Goal: Task Accomplishment & Management: Complete application form

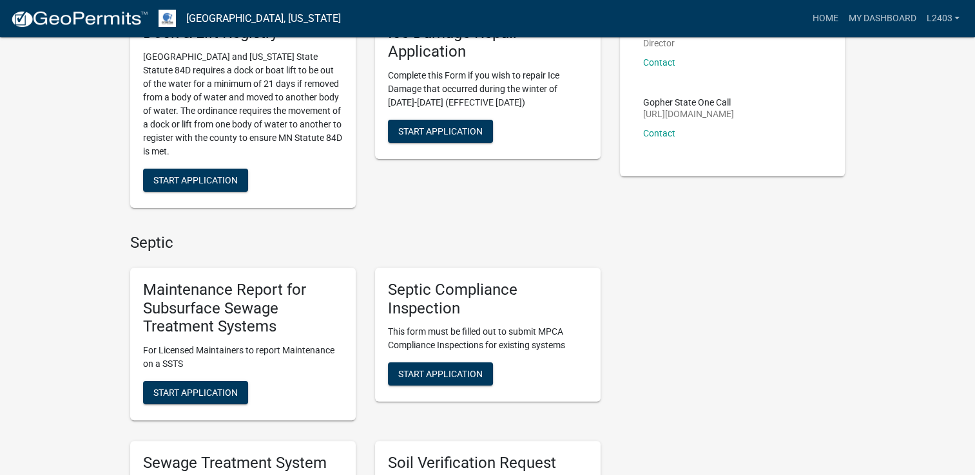
scroll to position [193, 0]
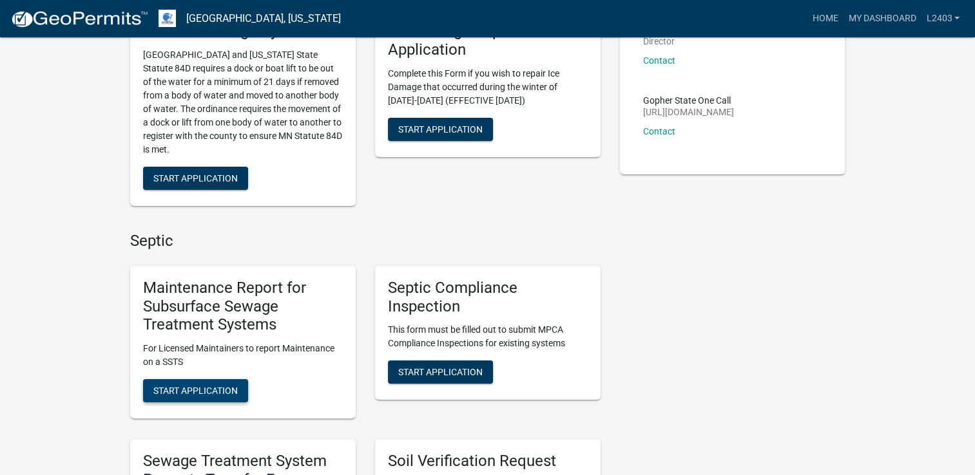
click at [202, 395] on span "Start Application" at bounding box center [195, 391] width 84 height 10
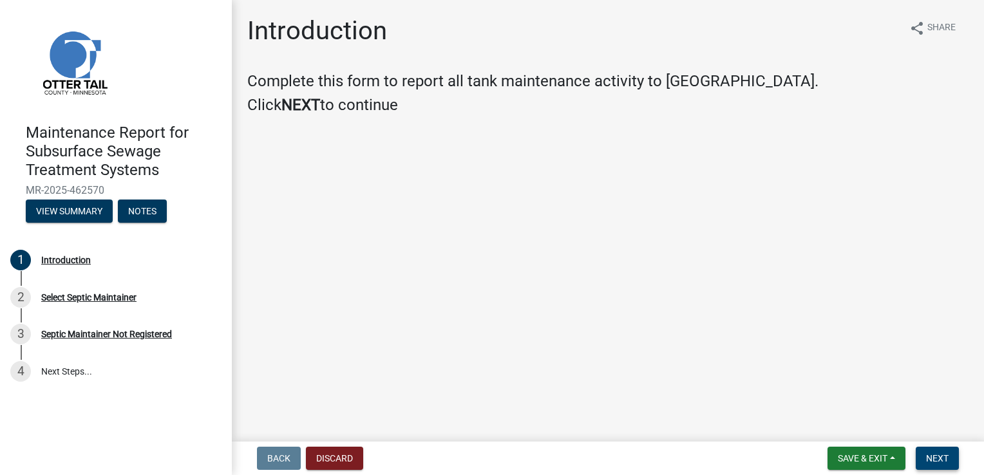
click at [949, 455] on button "Next" at bounding box center [937, 458] width 43 height 23
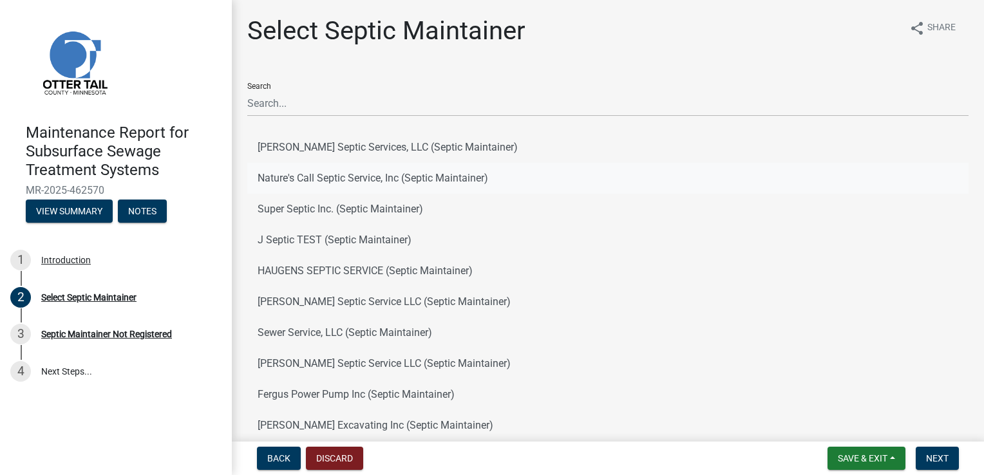
click at [424, 184] on button "Nature's Call Septic Service, Inc (Septic Maintainer)" at bounding box center [607, 178] width 721 height 31
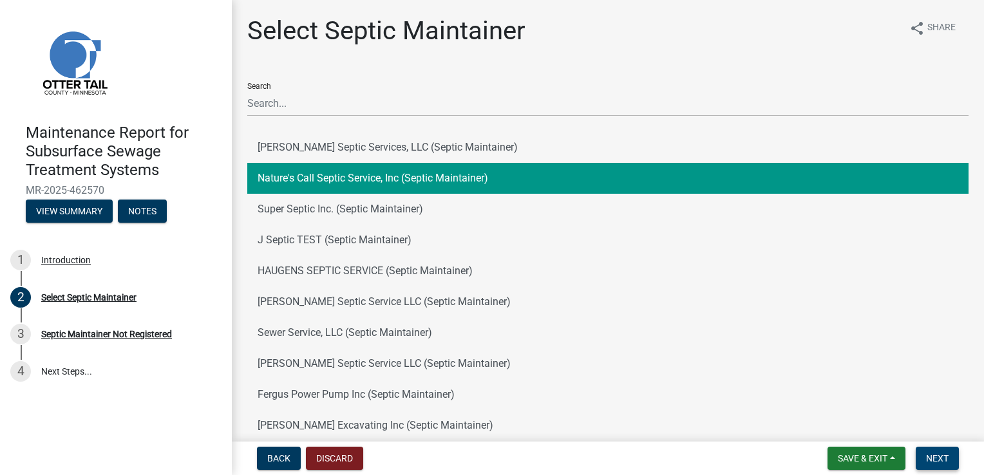
click at [939, 457] on span "Next" at bounding box center [937, 458] width 23 height 10
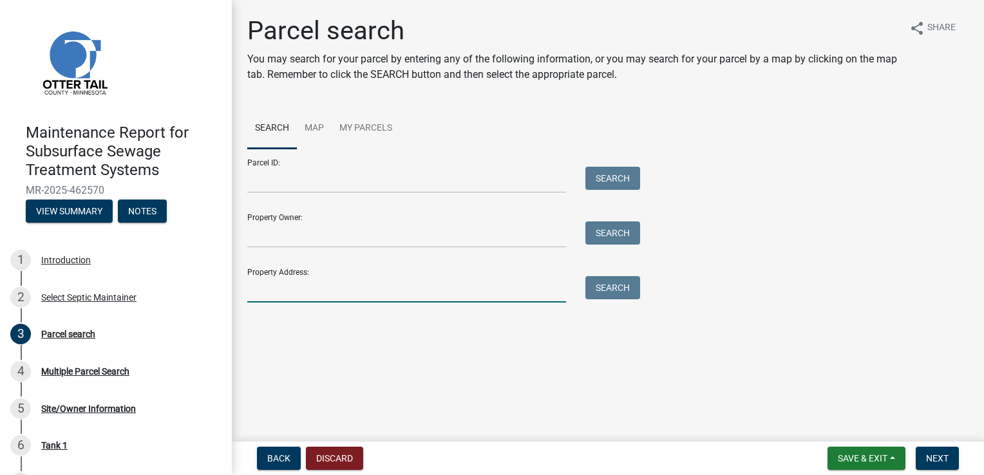
click at [307, 285] on input "Property Address:" at bounding box center [406, 289] width 319 height 26
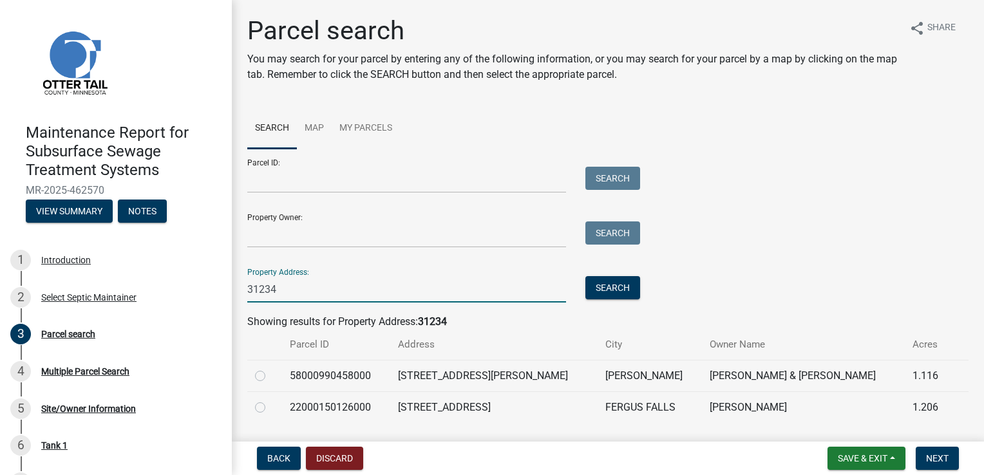
type input "31234"
drag, startPoint x: 255, startPoint y: 409, endPoint x: 273, endPoint y: 402, distance: 19.4
click at [271, 400] on label at bounding box center [271, 400] width 0 height 0
click at [271, 408] on input "radio" at bounding box center [275, 404] width 8 height 8
radio input "true"
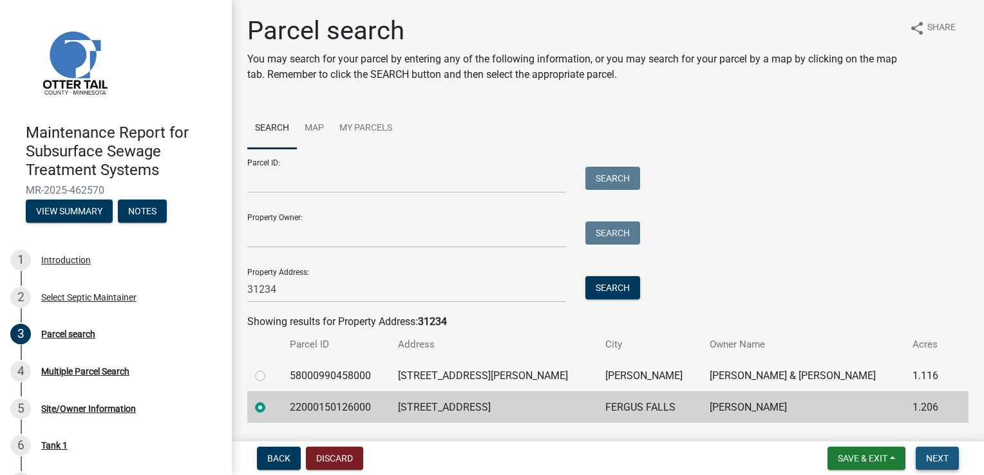
click at [929, 455] on span "Next" at bounding box center [937, 458] width 23 height 10
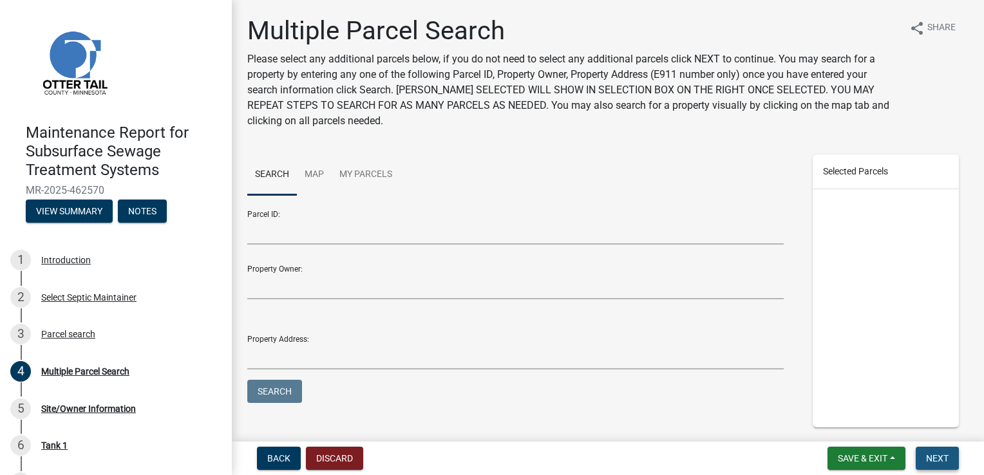
click at [929, 455] on span "Next" at bounding box center [937, 458] width 23 height 10
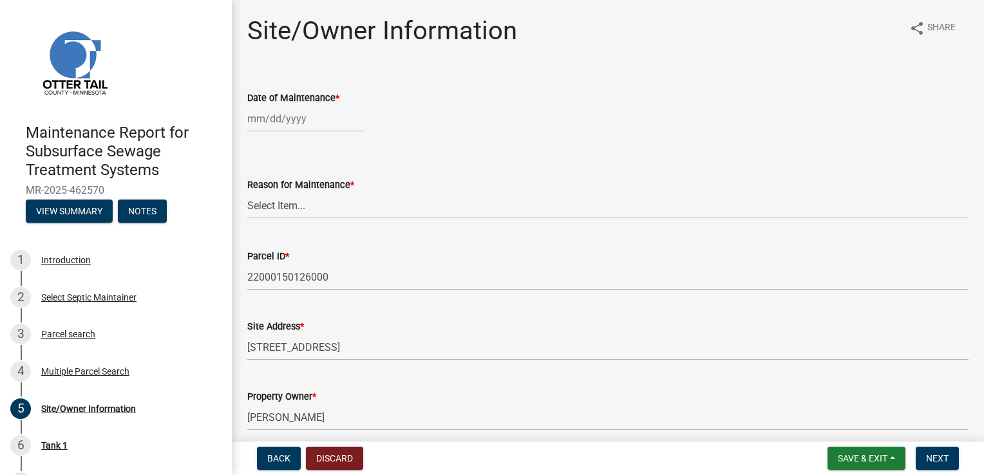
select select "8"
select select "2025"
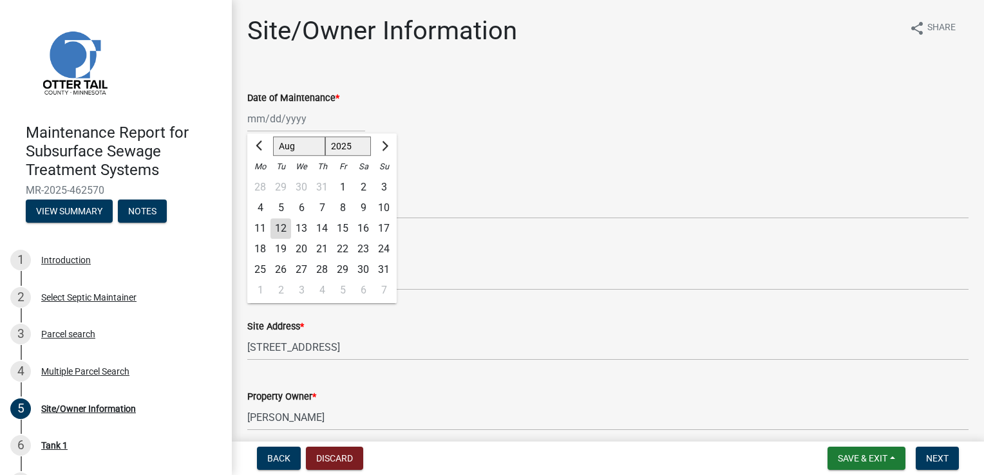
drag, startPoint x: 292, startPoint y: 115, endPoint x: 292, endPoint y: 122, distance: 7.1
click at [292, 115] on div "[PERSON_NAME] Feb Mar Apr [PERSON_NAME][DATE] Oct Nov [DATE] 1526 1527 1528 152…" at bounding box center [306, 119] width 118 height 26
click at [258, 227] on div "11" at bounding box center [260, 228] width 21 height 21
type input "[DATE]"
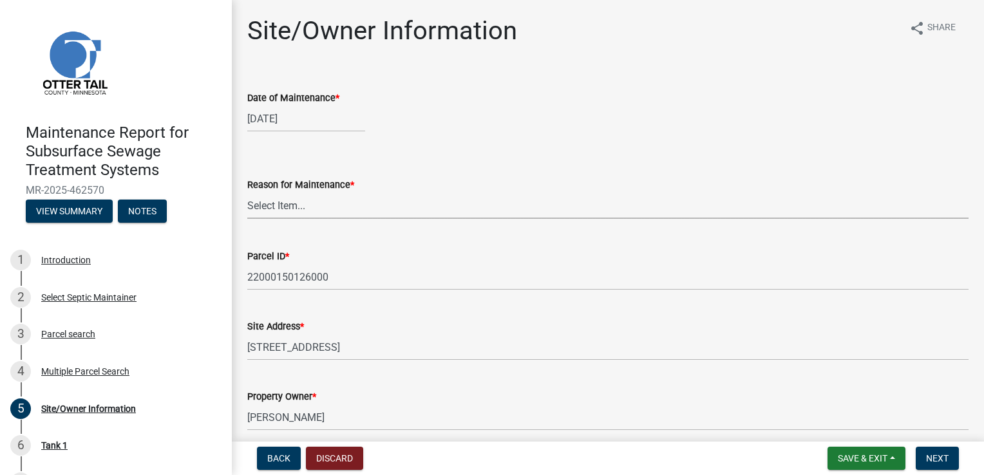
drag, startPoint x: 254, startPoint y: 205, endPoint x: 255, endPoint y: 219, distance: 14.2
click at [254, 205] on select "Select Item... Called Routine Other" at bounding box center [607, 206] width 721 height 26
click at [247, 193] on select "Select Item... Called Routine Other" at bounding box center [607, 206] width 721 height 26
select select "3ac72b63-7b21-42e4-8192-806faae7a4f1"
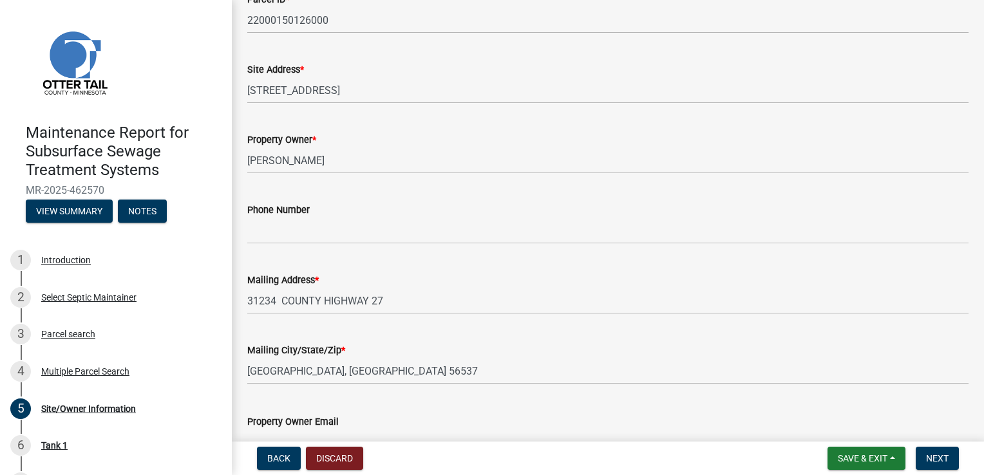
scroll to position [258, 0]
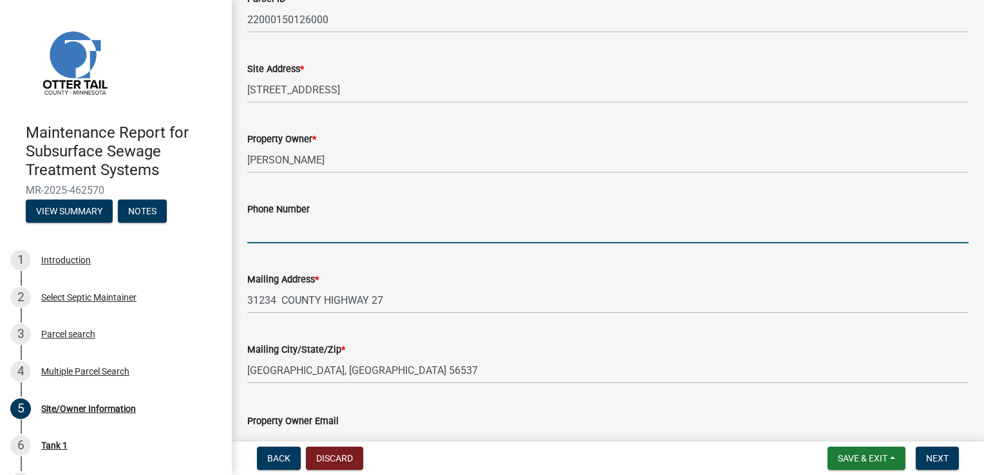
click at [287, 228] on input "Phone Number" at bounding box center [607, 230] width 721 height 26
type input "[PHONE_NUMBER]"
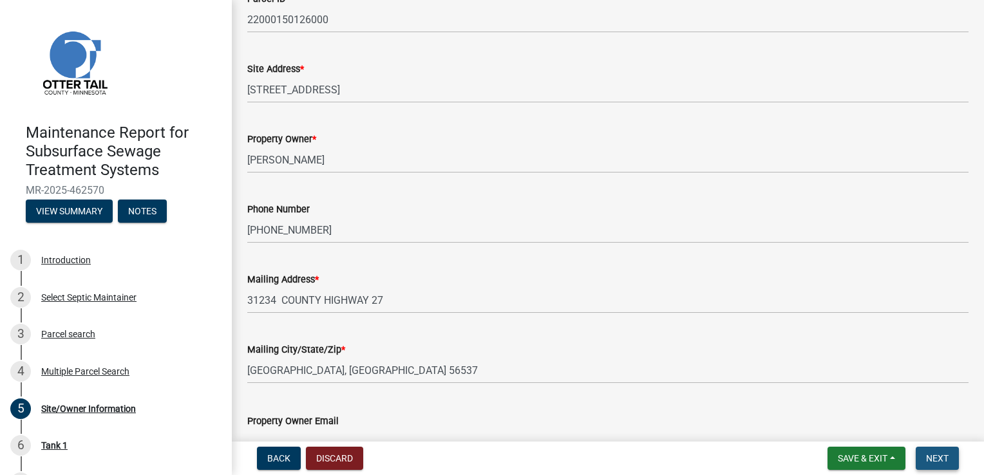
click at [938, 455] on span "Next" at bounding box center [937, 458] width 23 height 10
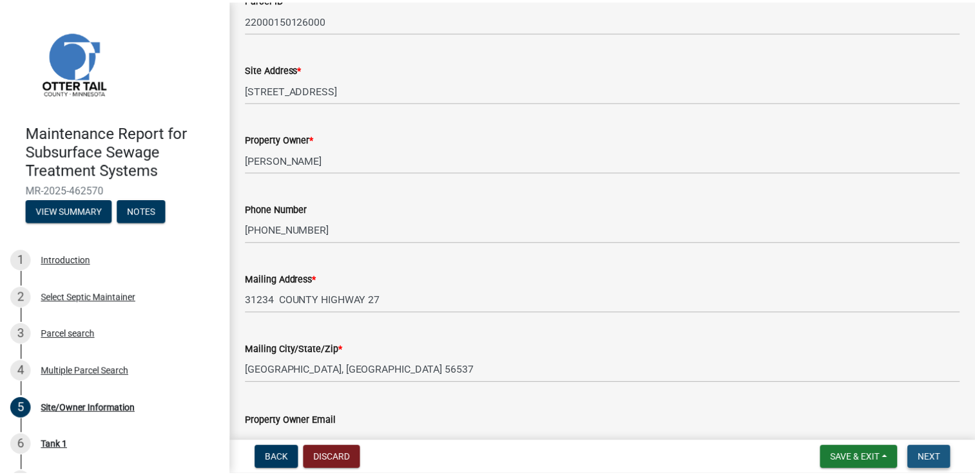
scroll to position [0, 0]
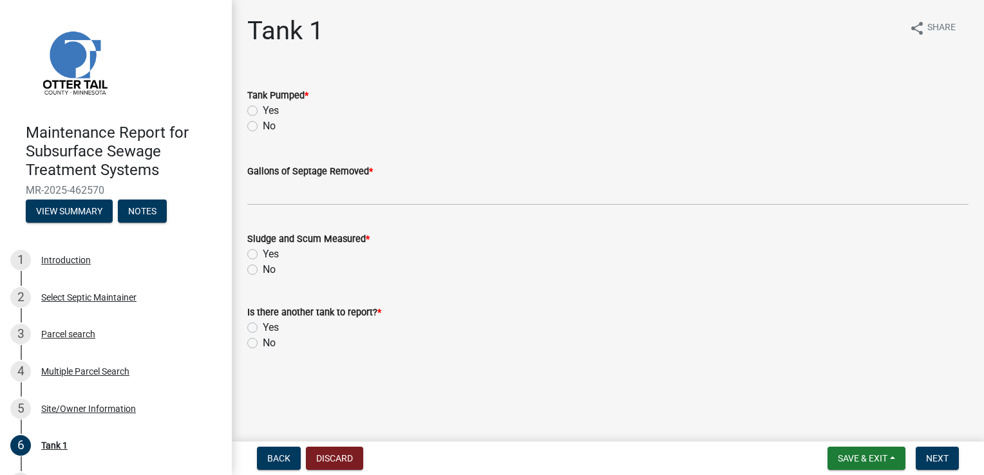
click at [272, 115] on label "Yes" at bounding box center [271, 110] width 16 height 15
click at [271, 111] on input "Yes" at bounding box center [267, 107] width 8 height 8
radio input "true"
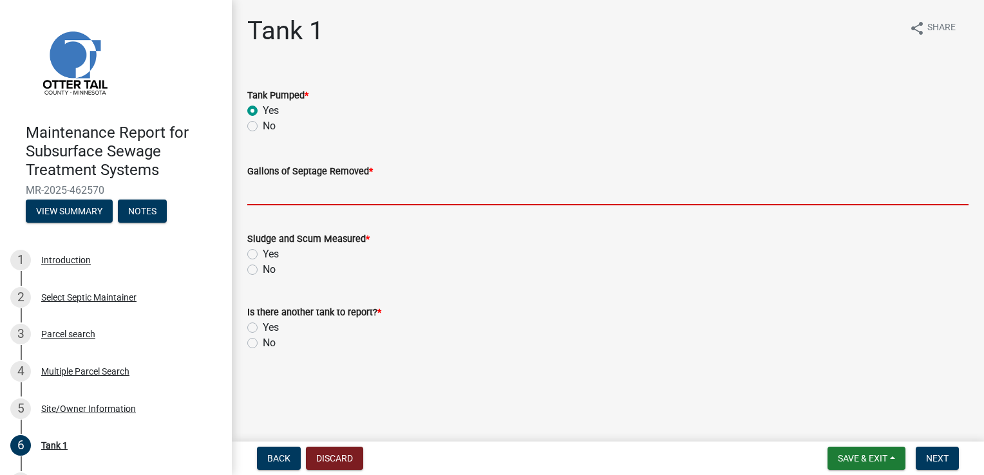
click at [276, 184] on input "Gallons of Septage Removed *" at bounding box center [607, 192] width 721 height 26
type input "1500"
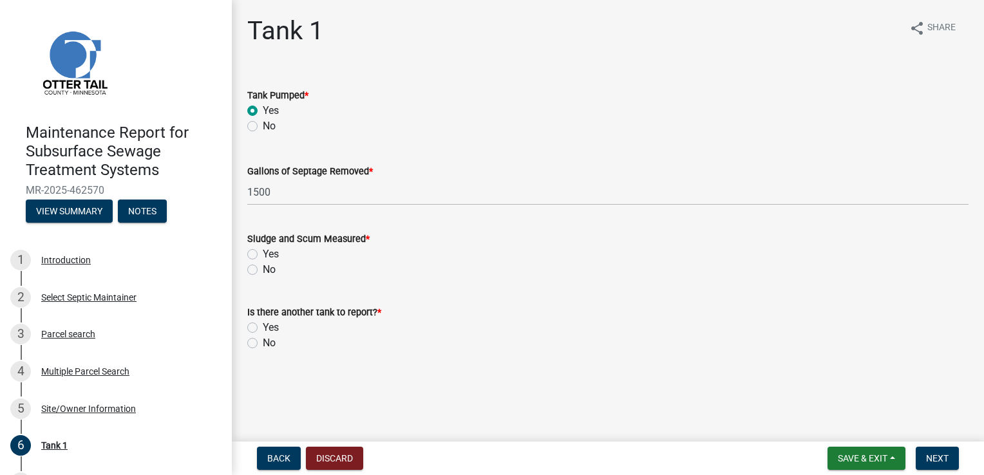
click at [263, 254] on label "Yes" at bounding box center [271, 254] width 16 height 15
click at [263, 254] on input "Yes" at bounding box center [267, 251] width 8 height 8
radio input "true"
click at [263, 340] on label "No" at bounding box center [269, 343] width 13 height 15
click at [263, 340] on input "No" at bounding box center [267, 340] width 8 height 8
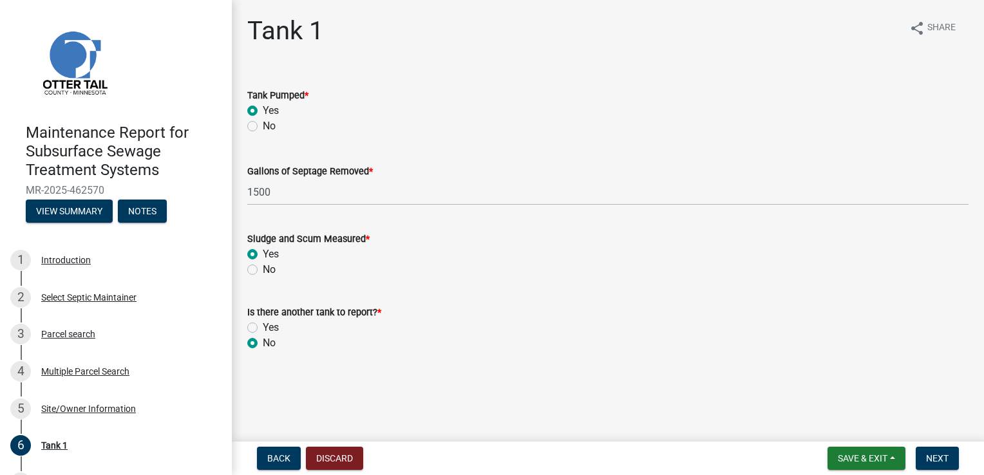
radio input "true"
click at [934, 452] on button "Next" at bounding box center [937, 458] width 43 height 23
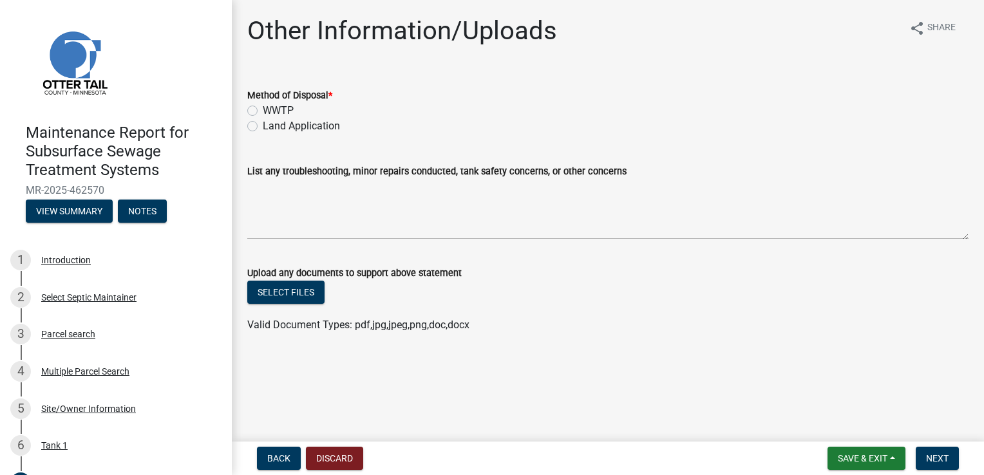
click at [283, 125] on label "Land Application" at bounding box center [301, 126] width 77 height 15
click at [271, 125] on input "Land Application" at bounding box center [267, 123] width 8 height 8
radio input "true"
click at [929, 463] on span "Next" at bounding box center [937, 458] width 23 height 10
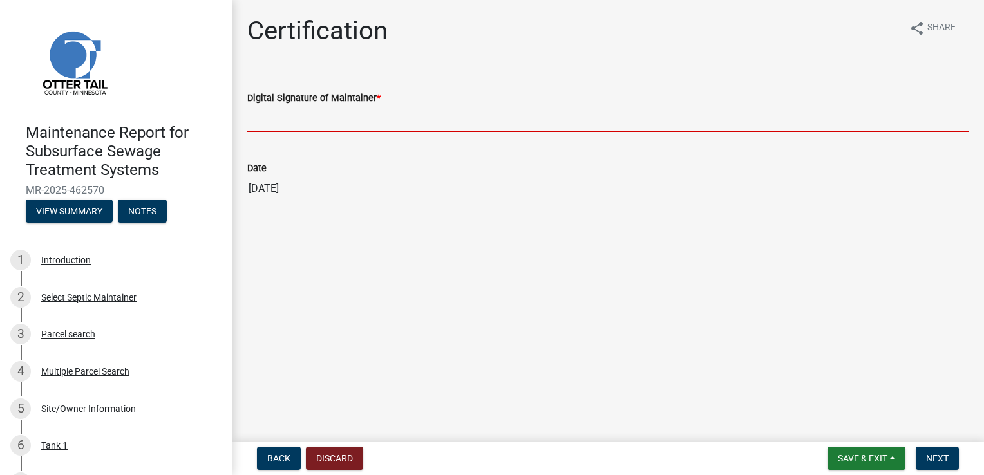
drag, startPoint x: 268, startPoint y: 113, endPoint x: 278, endPoint y: 122, distance: 12.8
click at [268, 113] on input "Digital Signature of Maintainer *" at bounding box center [607, 119] width 721 height 26
type input "[PERSON_NAME]"
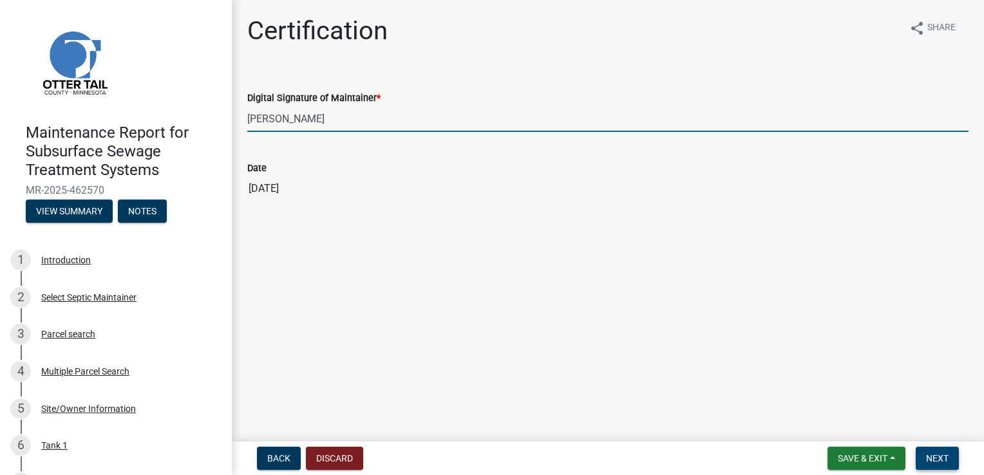
click at [936, 452] on button "Next" at bounding box center [937, 458] width 43 height 23
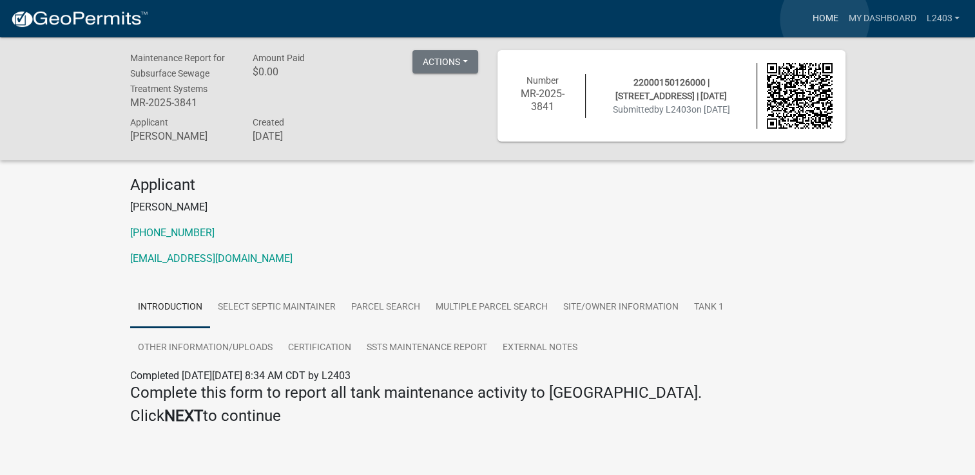
click at [824, 19] on link "Home" at bounding box center [824, 18] width 36 height 24
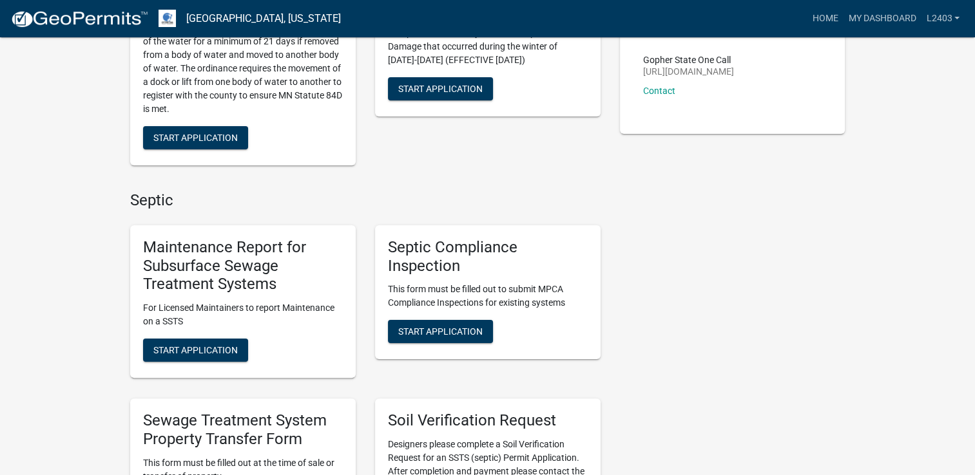
scroll to position [322, 0]
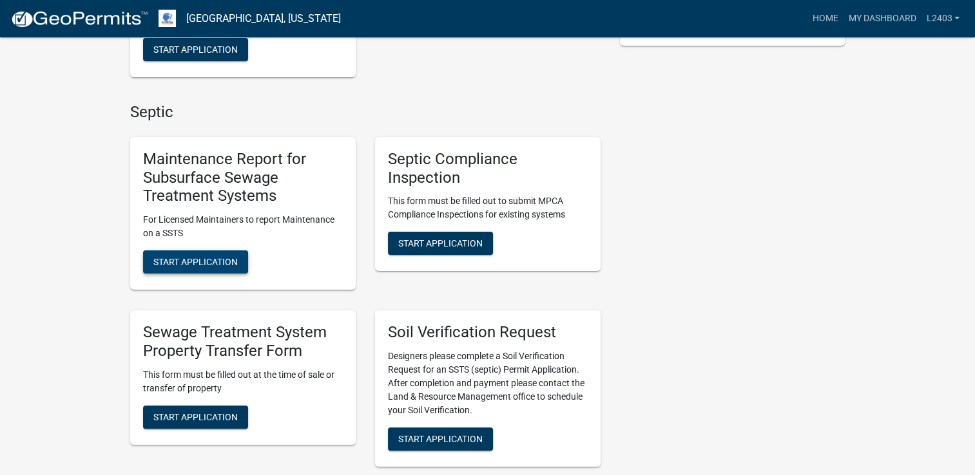
click at [198, 254] on button "Start Application" at bounding box center [195, 262] width 105 height 23
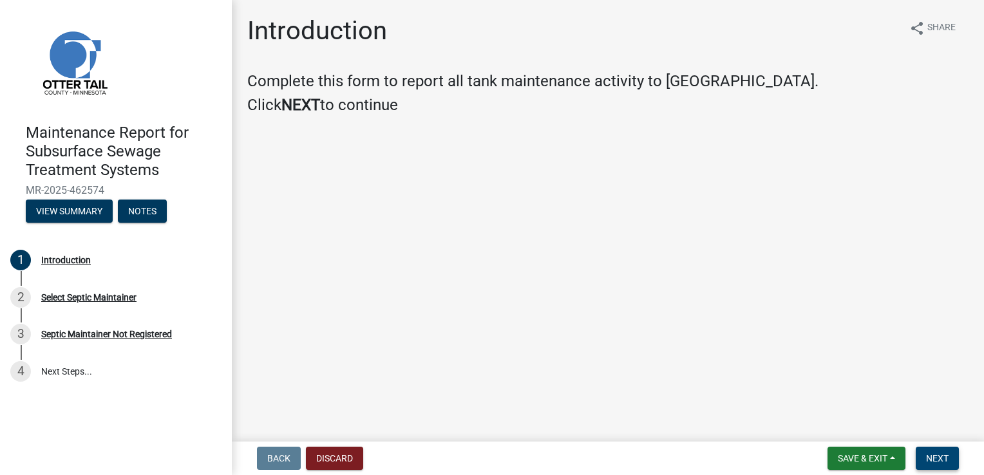
click at [930, 462] on span "Next" at bounding box center [937, 458] width 23 height 10
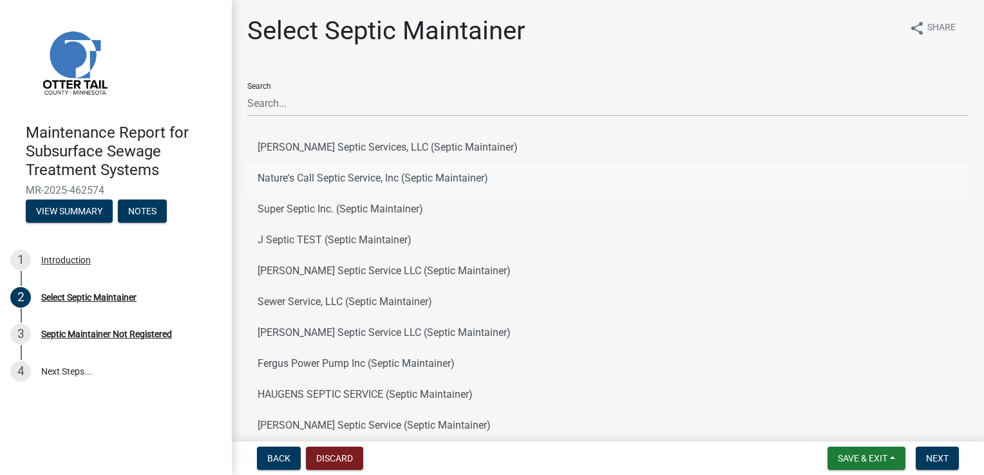
click at [425, 183] on button "Nature's Call Septic Service, Inc (Septic Maintainer)" at bounding box center [607, 178] width 721 height 31
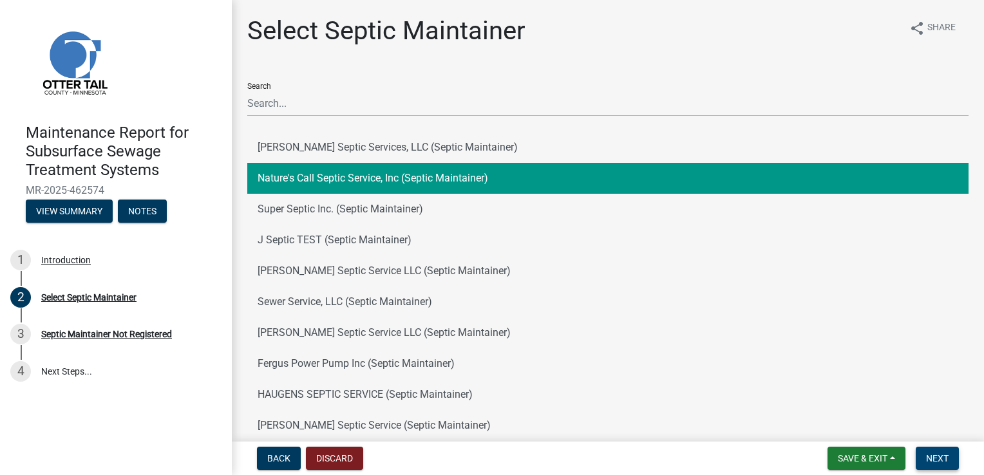
click at [931, 457] on span "Next" at bounding box center [937, 458] width 23 height 10
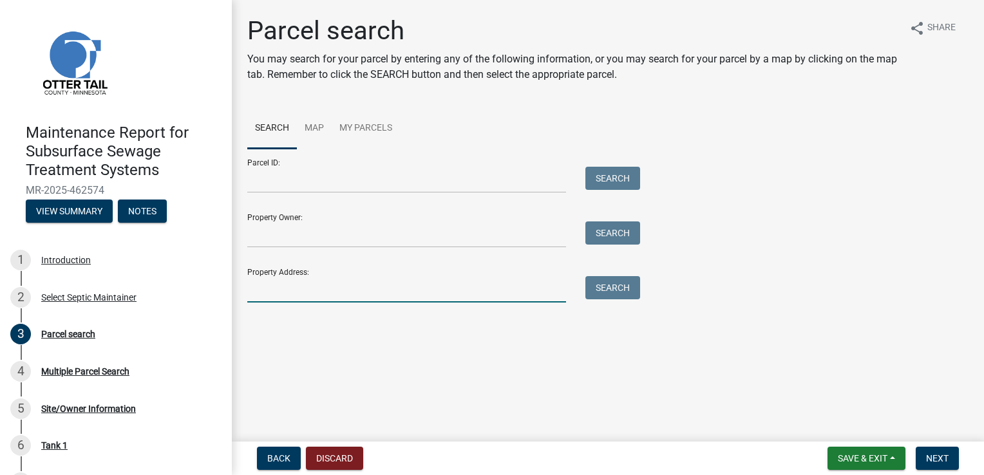
click at [313, 288] on input "Property Address:" at bounding box center [406, 289] width 319 height 26
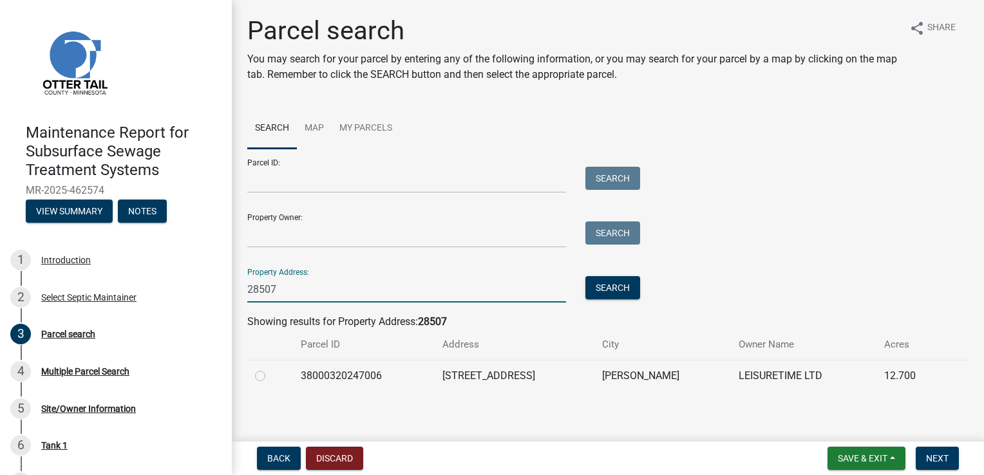
type input "28507"
click at [271, 368] on label at bounding box center [271, 368] width 0 height 0
click at [271, 376] on input "radio" at bounding box center [275, 372] width 8 height 8
radio input "true"
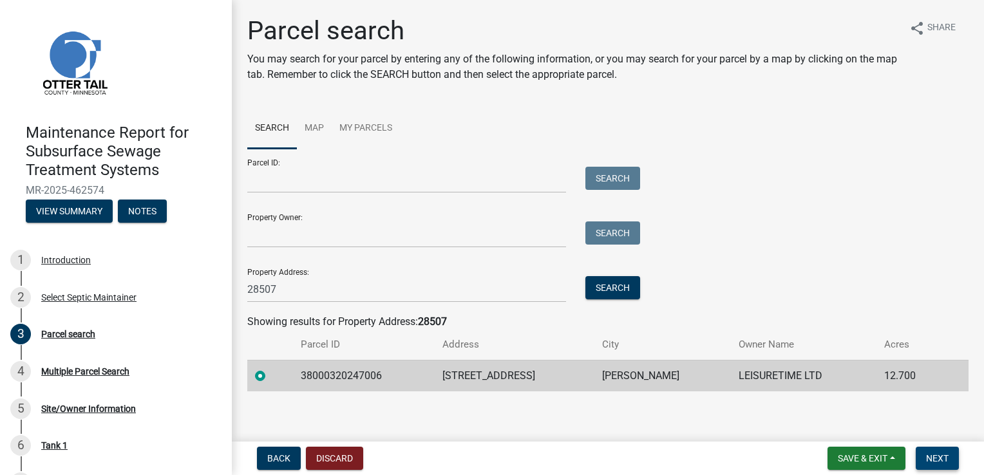
click at [932, 459] on span "Next" at bounding box center [937, 458] width 23 height 10
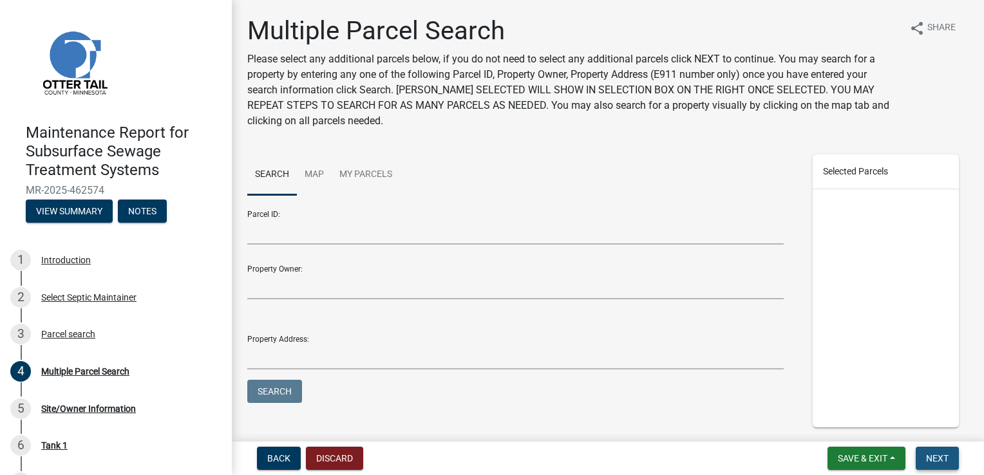
click at [931, 457] on span "Next" at bounding box center [937, 458] width 23 height 10
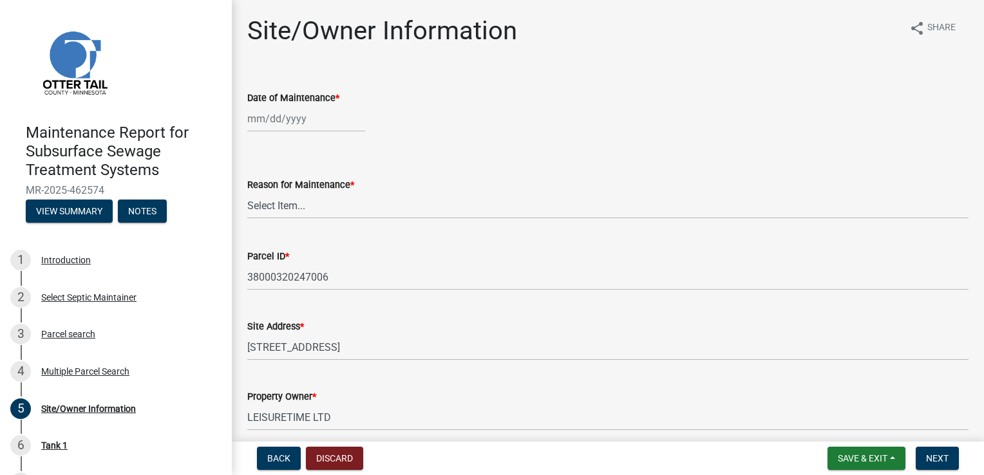
click at [278, 119] on div at bounding box center [306, 119] width 118 height 26
select select "8"
select select "2025"
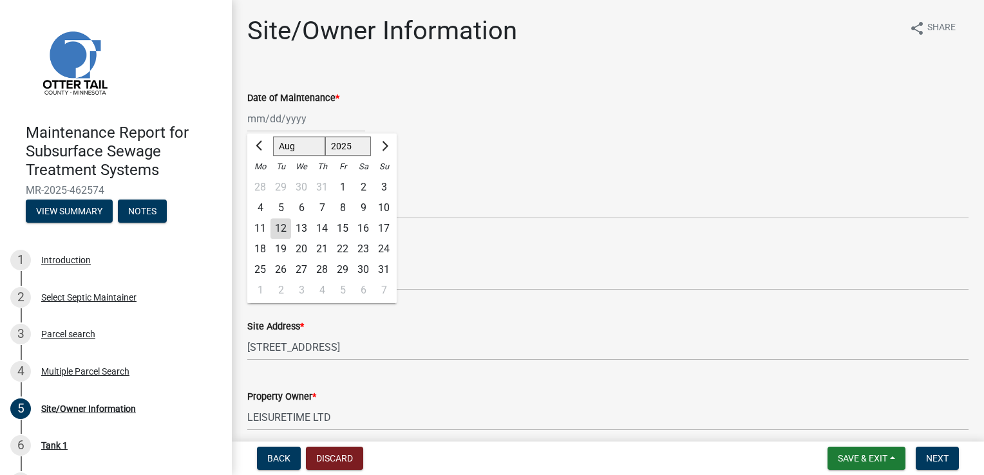
click at [260, 229] on div "11" at bounding box center [260, 228] width 21 height 21
type input "[DATE]"
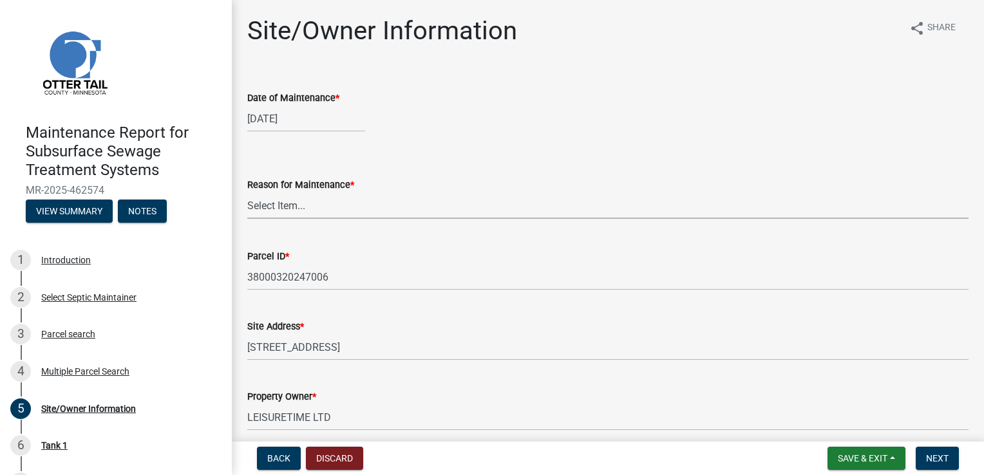
click at [255, 210] on select "Select Item... Called Routine Other" at bounding box center [607, 206] width 721 height 26
click at [247, 193] on select "Select Item... Called Routine Other" at bounding box center [607, 206] width 721 height 26
select select "3ac72b63-7b21-42e4-8192-806faae7a4f1"
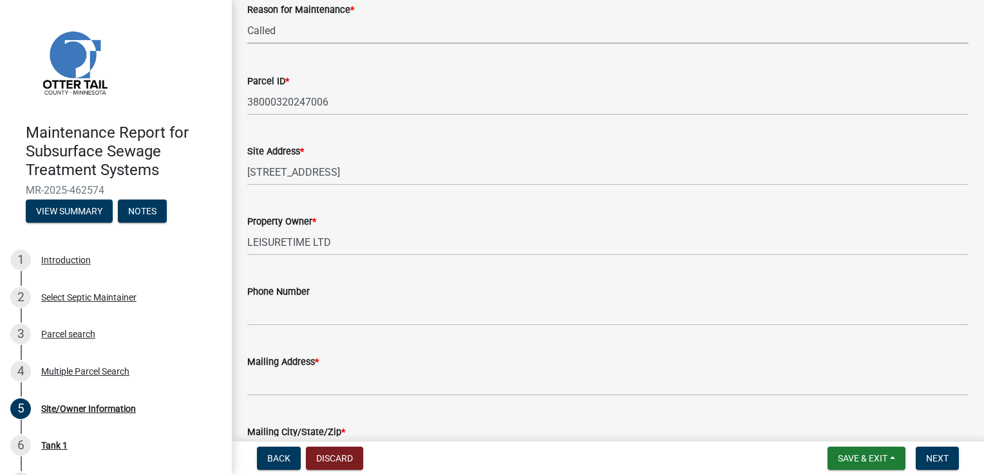
scroll to position [193, 0]
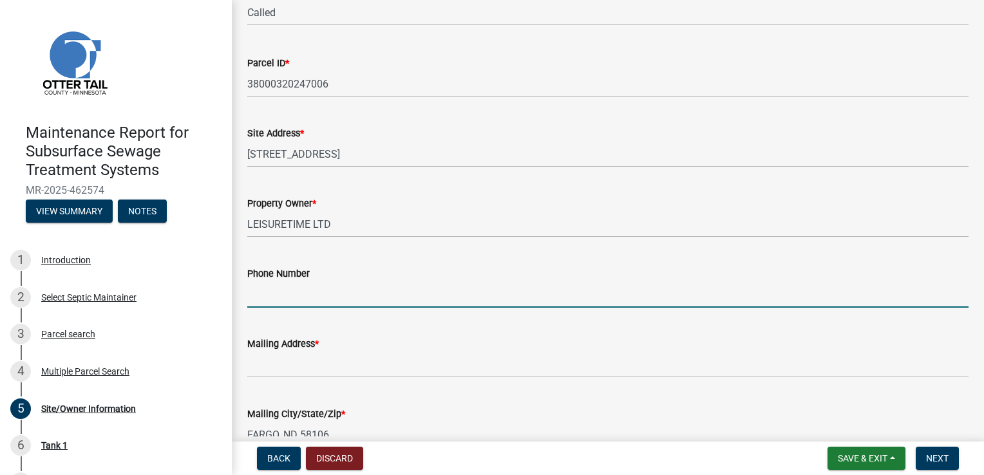
click at [269, 294] on input "Phone Number" at bounding box center [607, 294] width 721 height 26
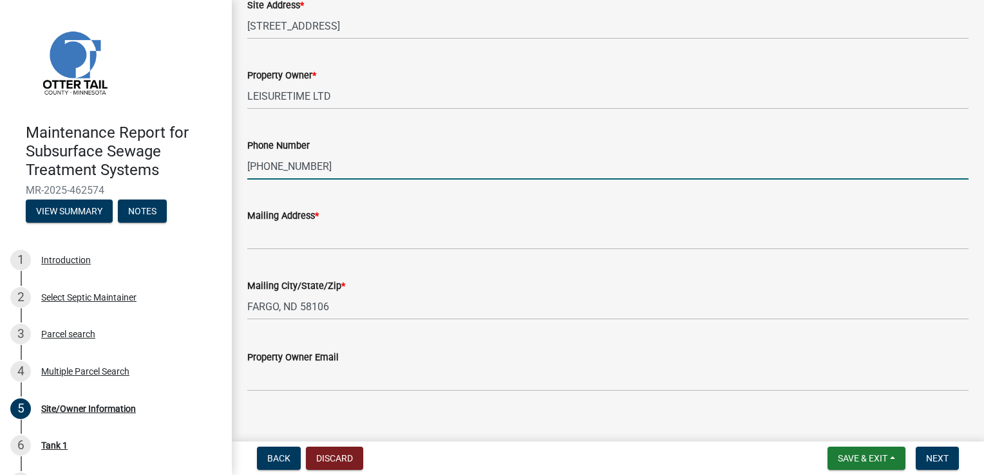
scroll to position [322, 0]
type input "[PHONE_NUMBER]"
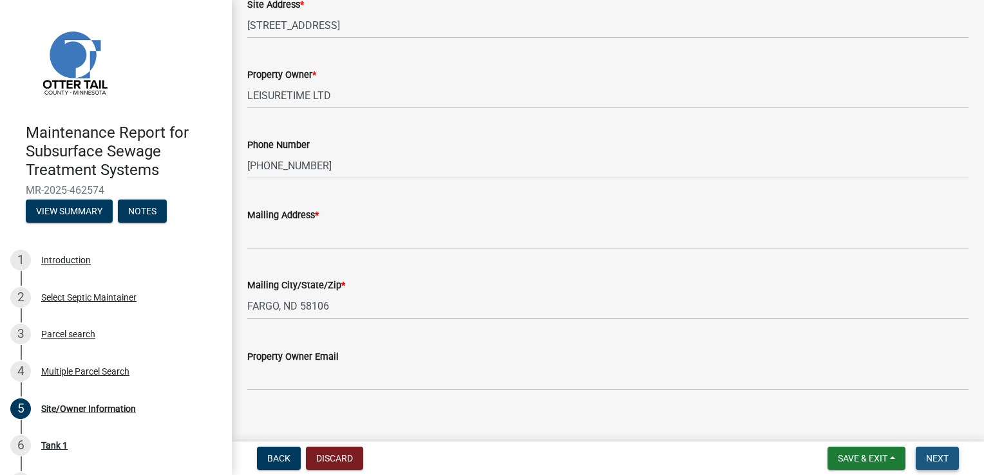
click at [943, 459] on span "Next" at bounding box center [937, 458] width 23 height 10
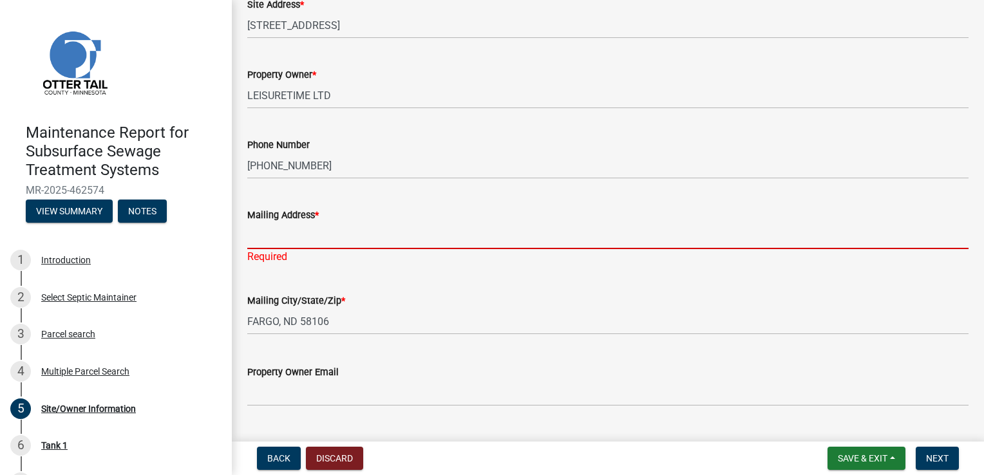
click at [281, 232] on input "Mailing Address *" at bounding box center [607, 236] width 721 height 26
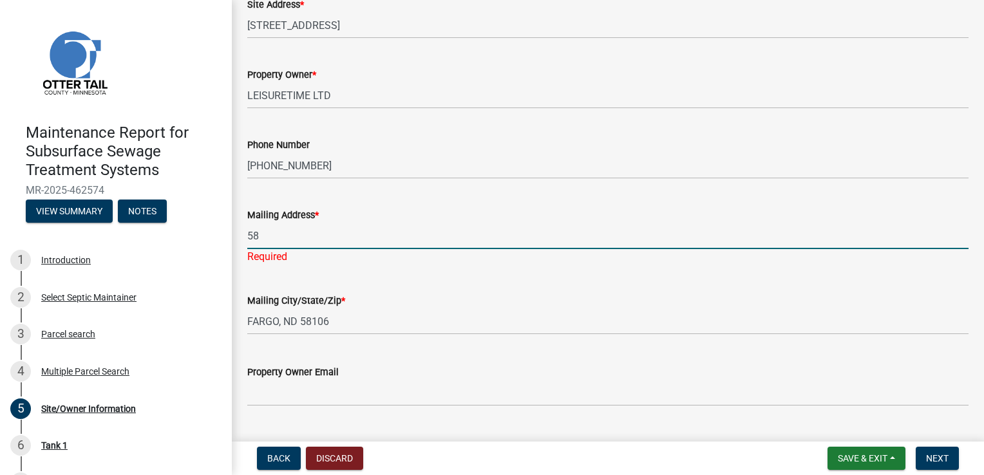
type input "5"
type input "2"
click at [249, 236] on input "9531" at bounding box center [607, 236] width 721 height 26
type input "PO Box 9531"
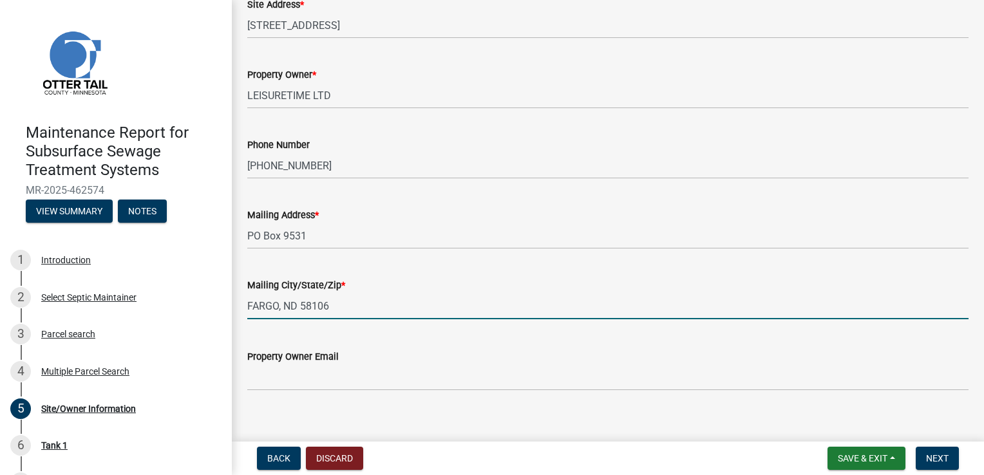
click at [357, 323] on wm-data-entity-input "Mailing City/State/Zip * FARGO, [GEOGRAPHIC_DATA] 58106" at bounding box center [607, 295] width 721 height 71
click at [940, 458] on span "Next" at bounding box center [937, 458] width 23 height 10
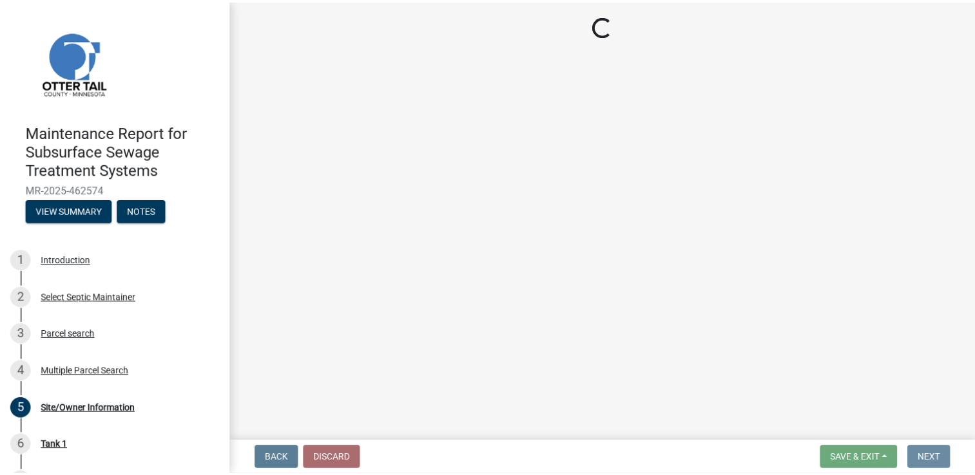
scroll to position [0, 0]
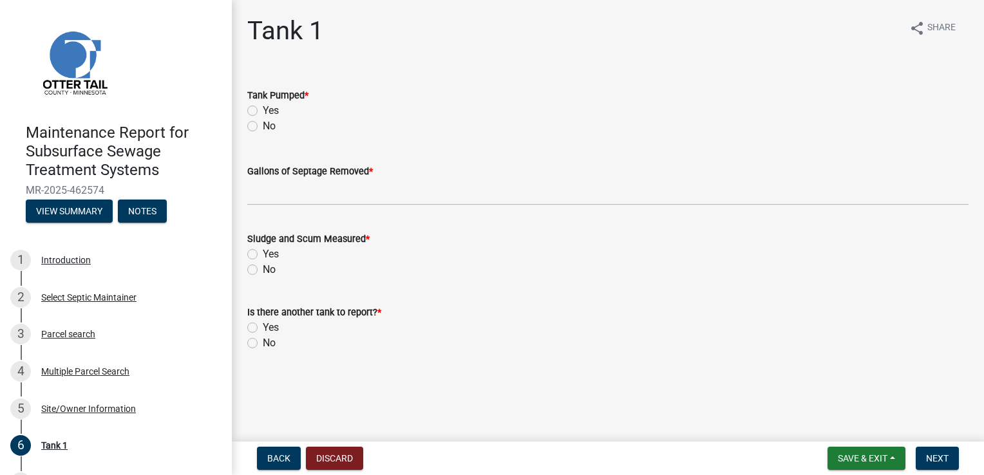
click at [272, 112] on label "Yes" at bounding box center [271, 110] width 16 height 15
click at [271, 111] on input "Yes" at bounding box center [267, 107] width 8 height 8
radio input "true"
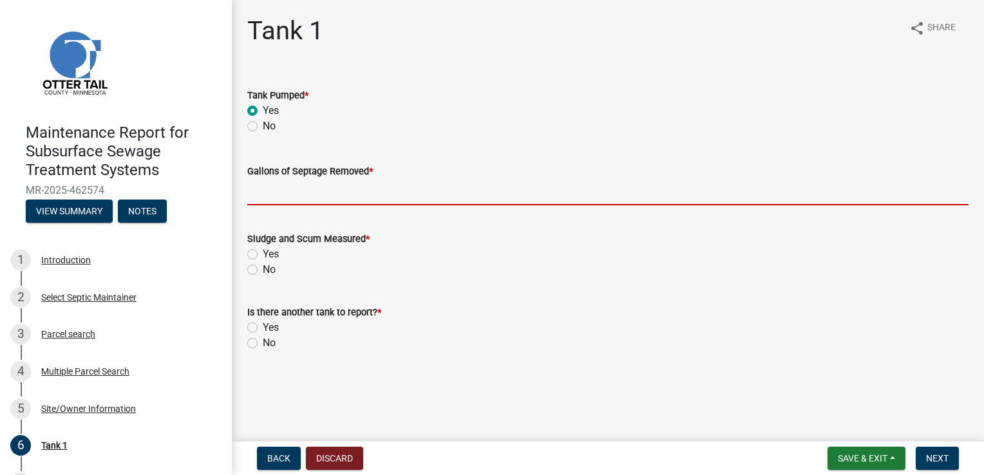
click at [293, 190] on input "Gallons of Septage Removed *" at bounding box center [607, 192] width 721 height 26
type input "4000"
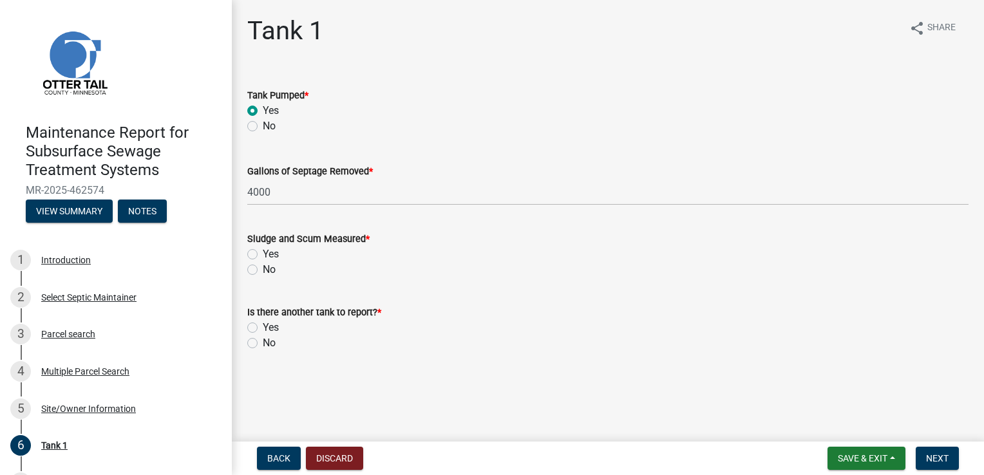
click at [263, 254] on label "Yes" at bounding box center [271, 254] width 16 height 15
click at [263, 254] on input "Yes" at bounding box center [267, 251] width 8 height 8
radio input "true"
click at [263, 347] on label "No" at bounding box center [269, 343] width 13 height 15
click at [263, 344] on input "No" at bounding box center [267, 340] width 8 height 8
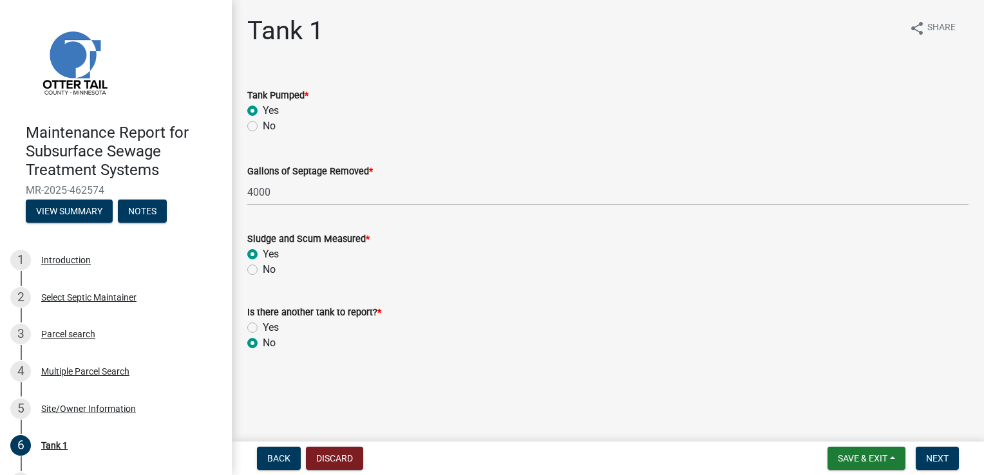
radio input "true"
click at [933, 453] on span "Next" at bounding box center [937, 458] width 23 height 10
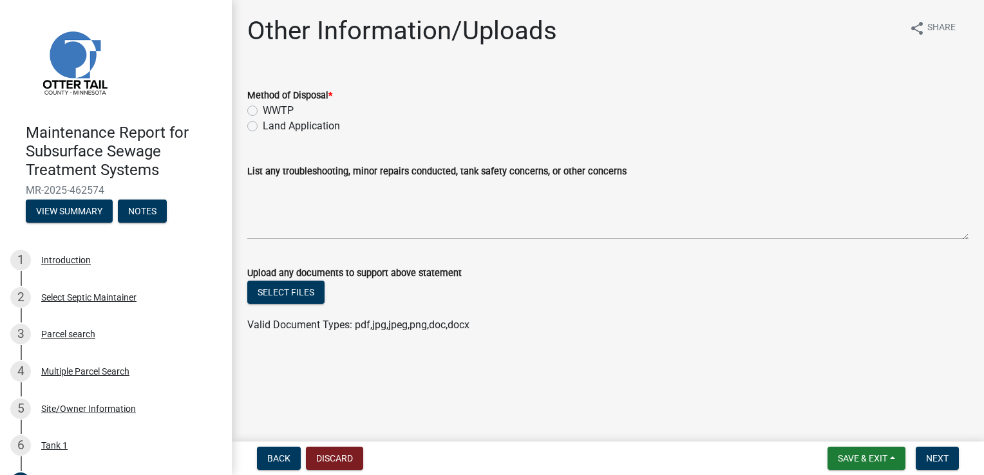
click at [302, 123] on label "Land Application" at bounding box center [301, 126] width 77 height 15
click at [271, 123] on input "Land Application" at bounding box center [267, 123] width 8 height 8
radio input "true"
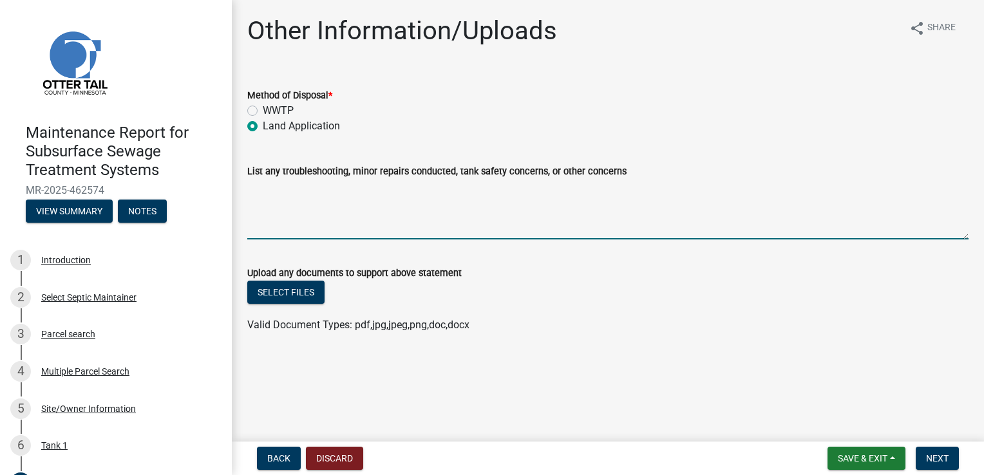
click at [302, 195] on textarea "List any troubleshooting, minor repairs conducted, tank safety concerns, or oth…" at bounding box center [607, 209] width 721 height 61
type textarea "Cabins 10, 11, 12 and trailer house tank, and one lift station tank done [DATE]."
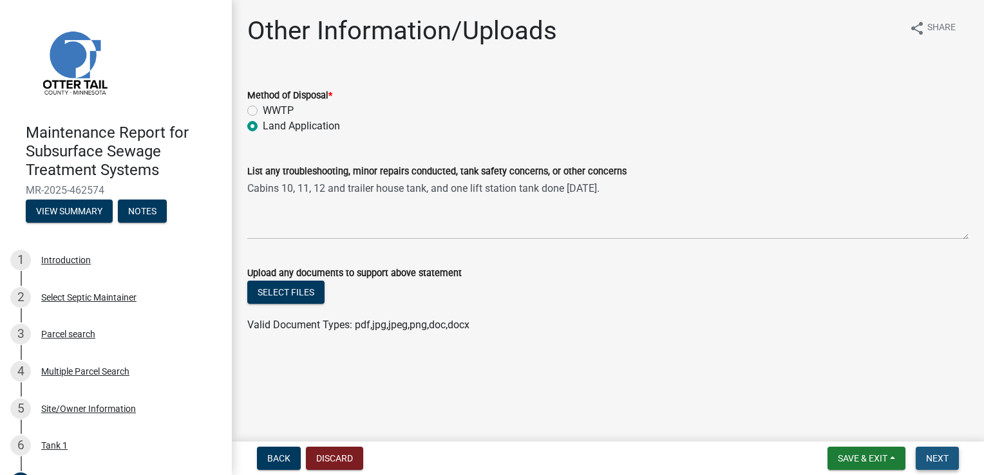
click at [940, 457] on span "Next" at bounding box center [937, 458] width 23 height 10
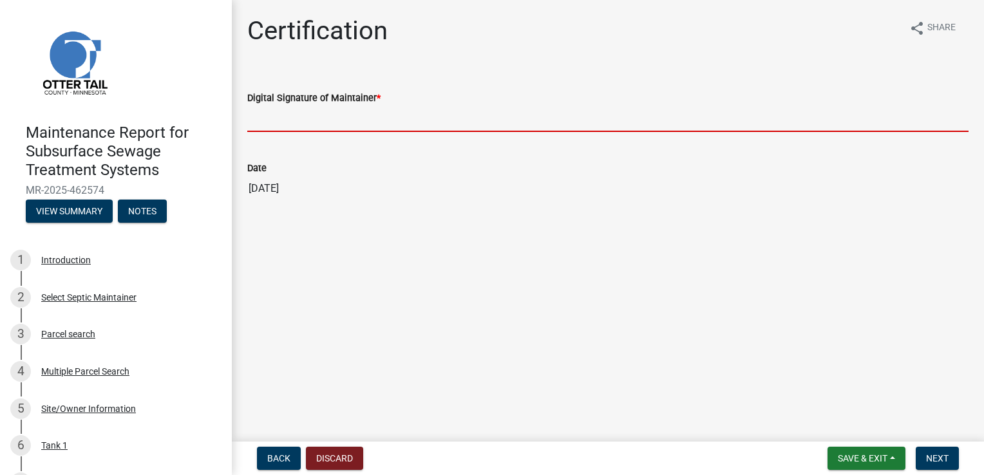
click at [303, 122] on input "Digital Signature of Maintainer *" at bounding box center [607, 119] width 721 height 26
type input "[PERSON_NAME]"
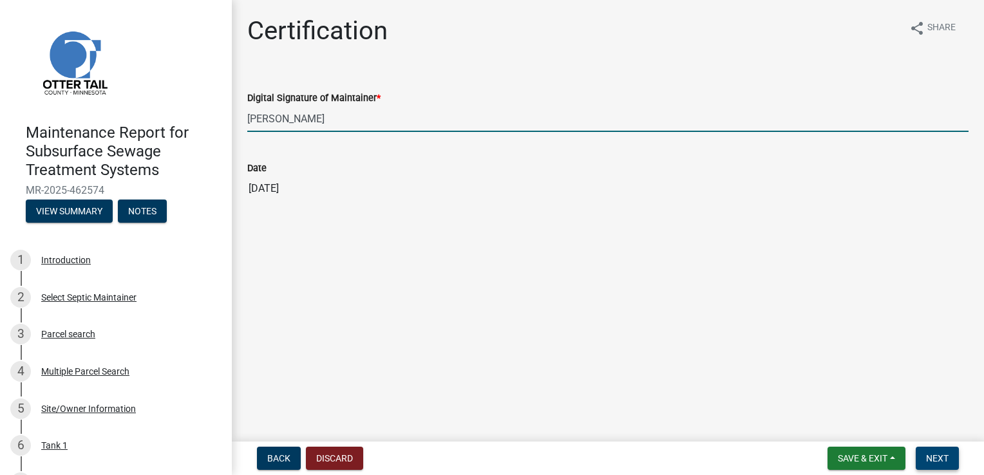
click at [926, 457] on span "Next" at bounding box center [937, 458] width 23 height 10
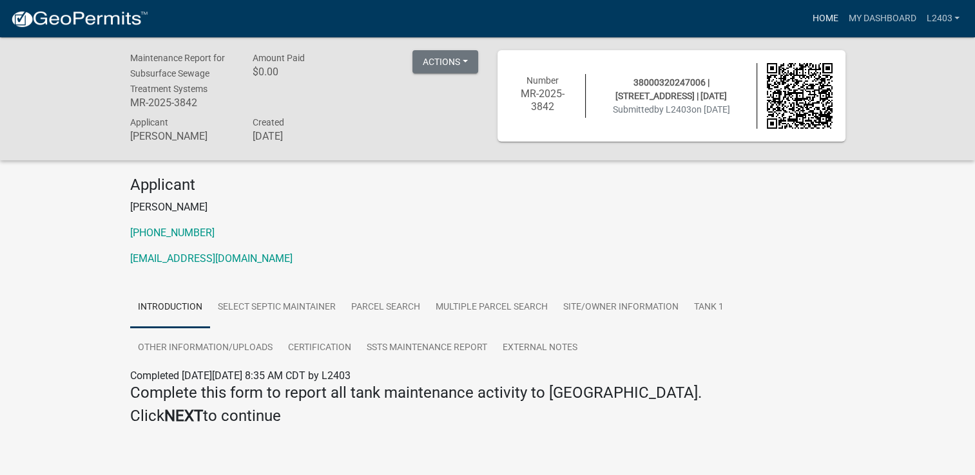
click at [814, 16] on link "Home" at bounding box center [824, 18] width 36 height 24
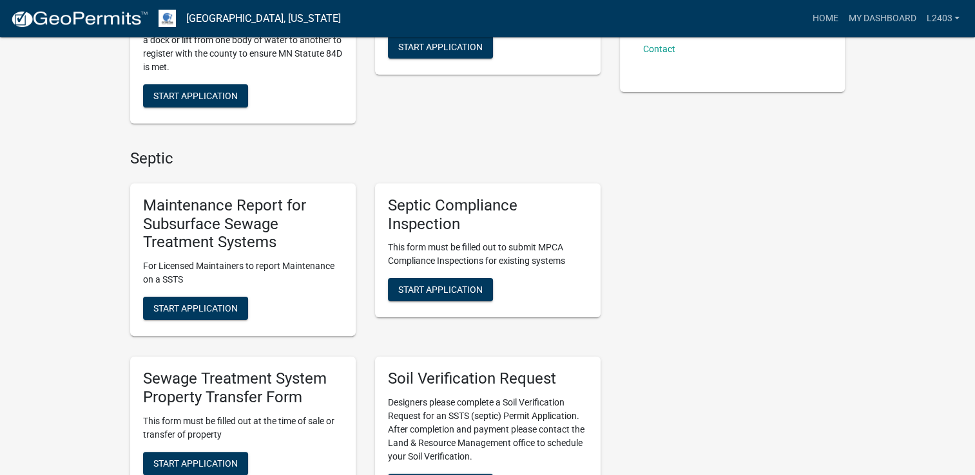
scroll to position [322, 0]
